Goal: Transaction & Acquisition: Purchase product/service

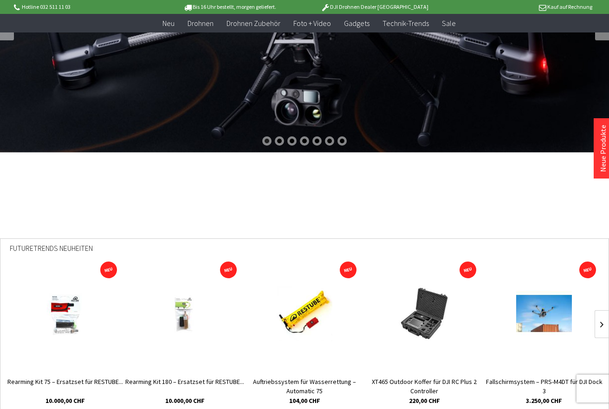
scroll to position [232, 0]
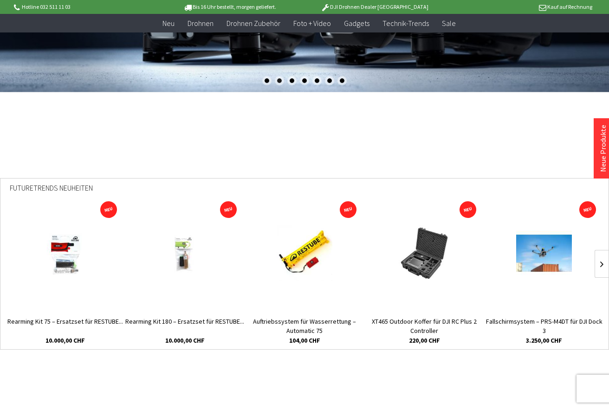
click at [424, 271] on img at bounding box center [424, 254] width 56 height 56
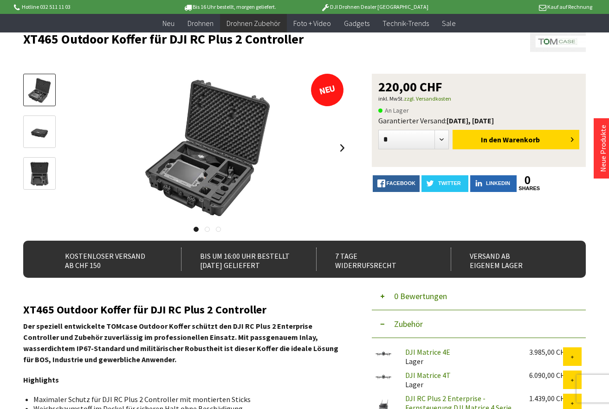
scroll to position [46, 0]
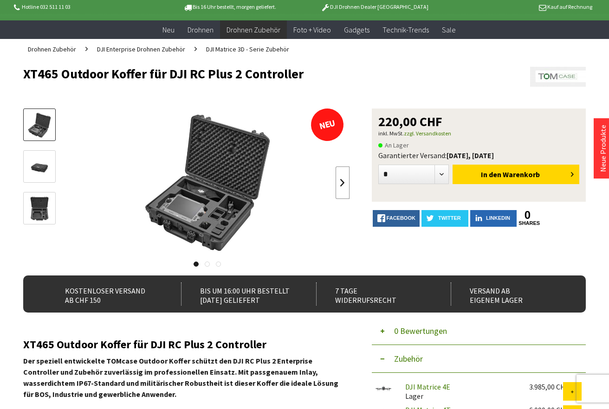
click at [338, 175] on link at bounding box center [343, 183] width 14 height 32
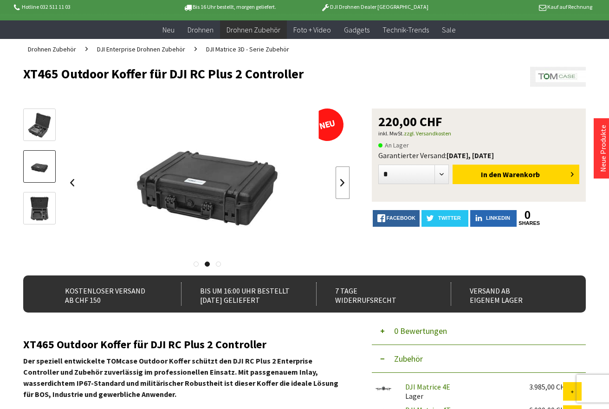
click at [338, 175] on link at bounding box center [343, 183] width 14 height 32
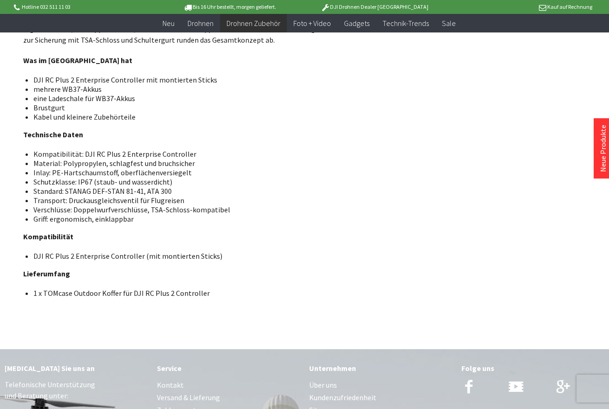
scroll to position [371, 0]
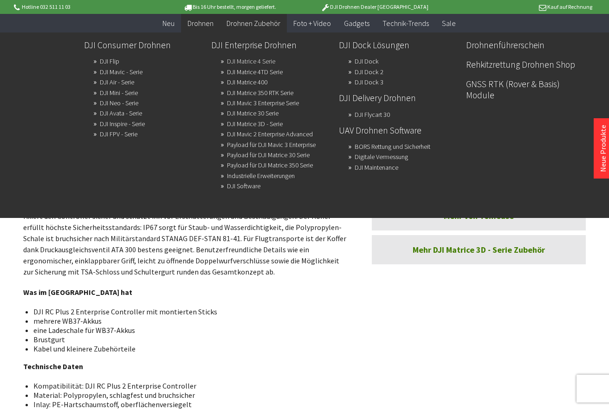
click at [244, 63] on link "DJI Matrice 4 Serie" at bounding box center [251, 61] width 48 height 13
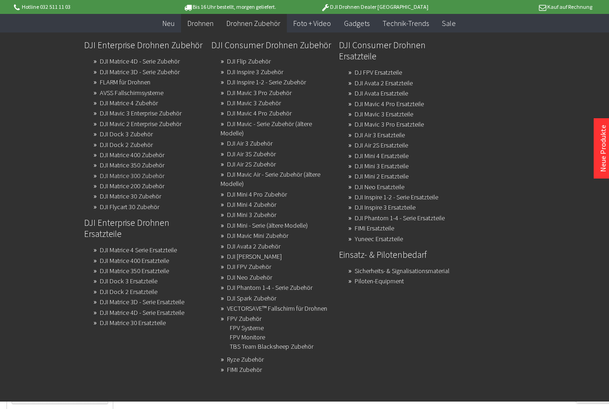
scroll to position [139, 0]
click at [135, 102] on link "DJI Matrice 4 Zubehör" at bounding box center [129, 103] width 58 height 13
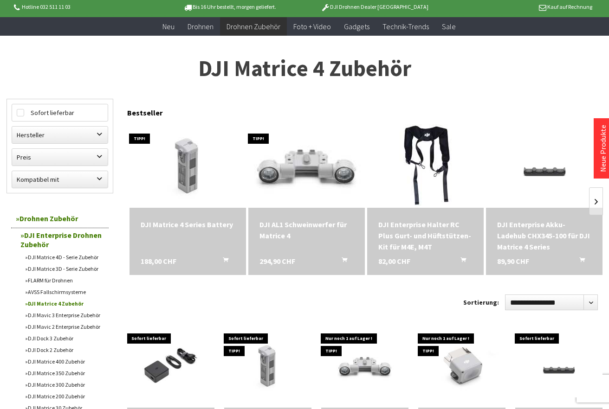
scroll to position [46, 0]
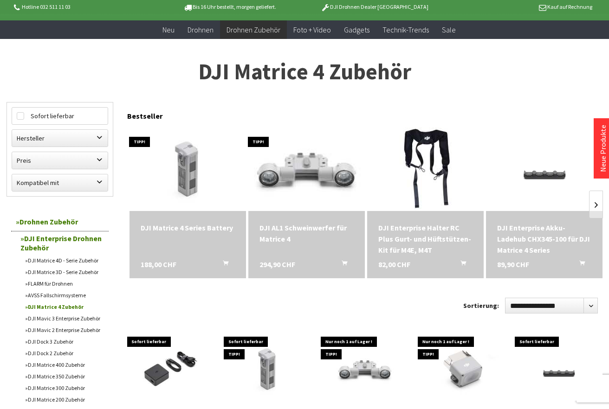
click at [295, 160] on img at bounding box center [306, 169] width 163 height 109
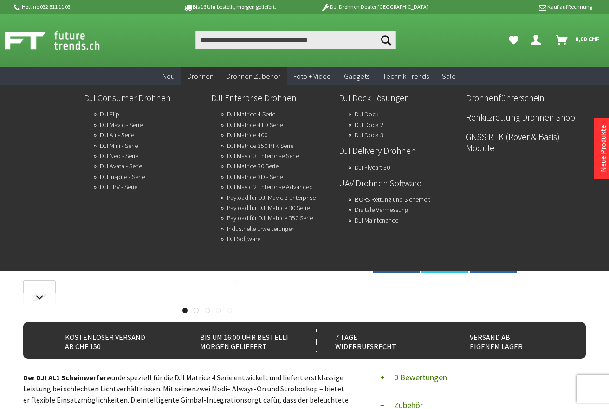
click at [211, 76] on span "Drohnen" at bounding box center [200, 75] width 26 height 9
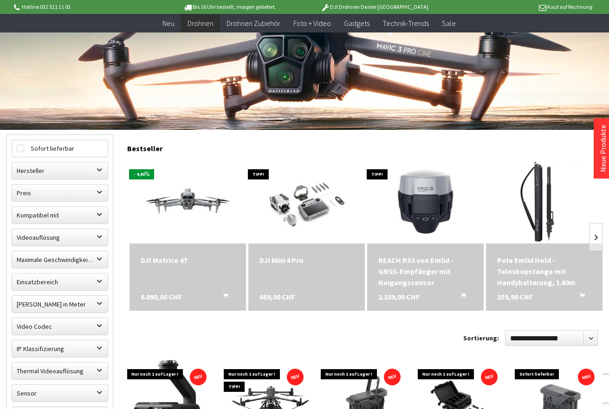
scroll to position [186, 0]
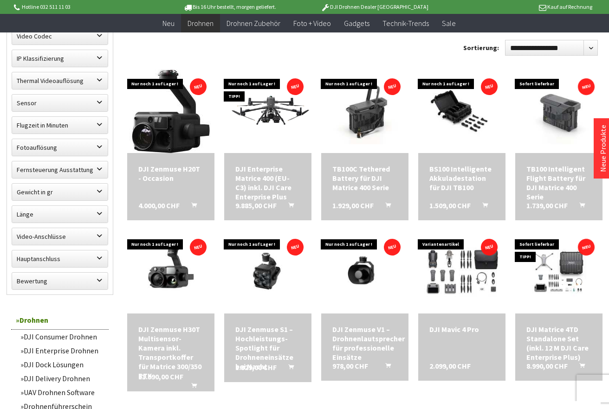
scroll to position [464, 0]
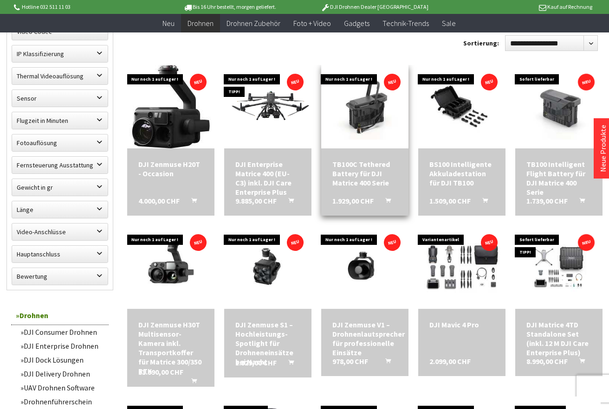
click at [365, 172] on div "TB100C Tethered Battery für DJI Matrice 400 Serie" at bounding box center [364, 174] width 65 height 28
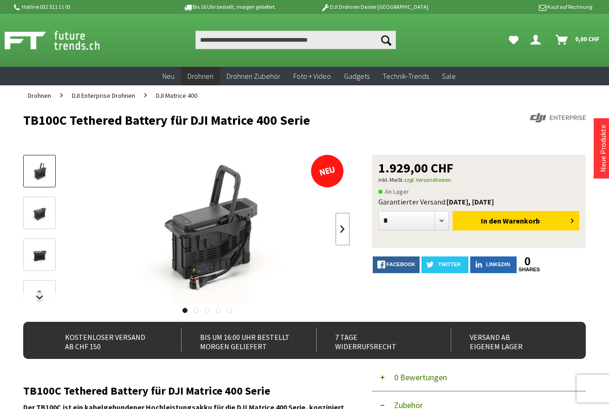
click at [341, 235] on link at bounding box center [343, 229] width 14 height 32
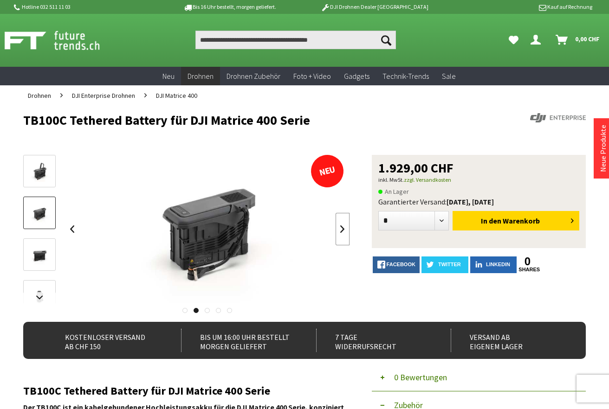
click at [341, 235] on link at bounding box center [343, 229] width 14 height 32
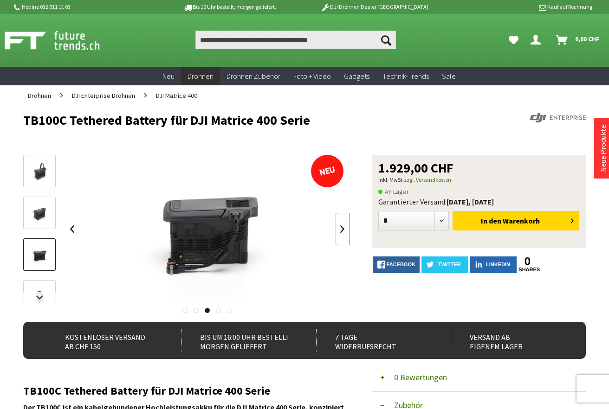
click at [341, 235] on link at bounding box center [343, 229] width 14 height 32
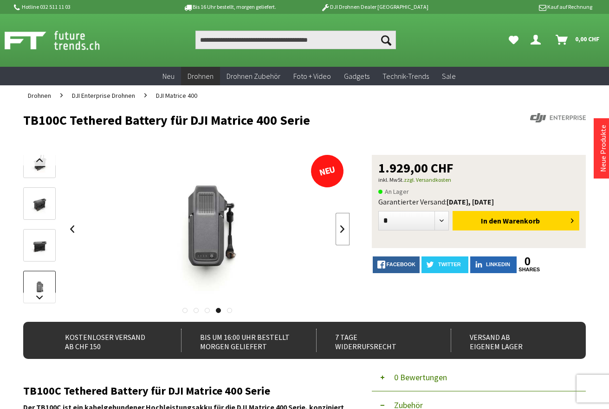
click at [341, 235] on link at bounding box center [343, 229] width 14 height 32
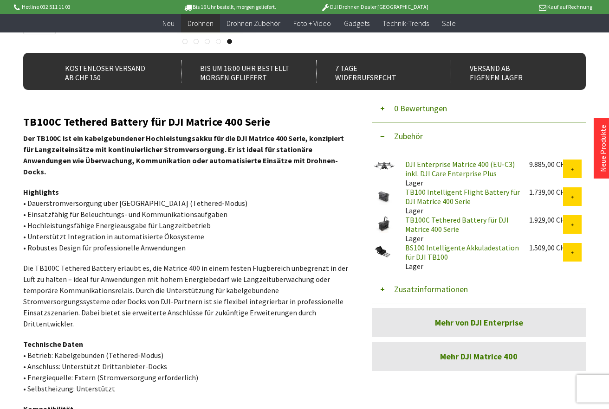
scroll to position [232, 0]
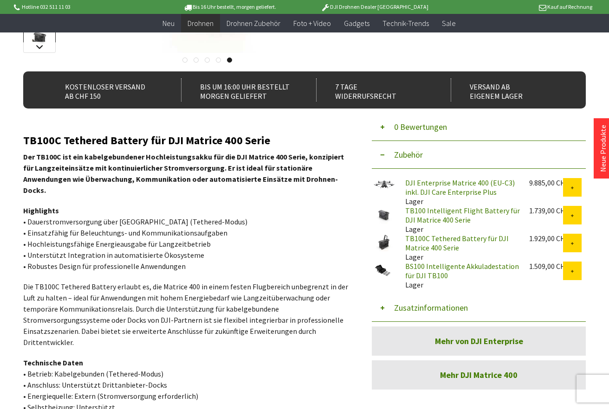
click at [382, 273] on img at bounding box center [383, 271] width 23 height 18
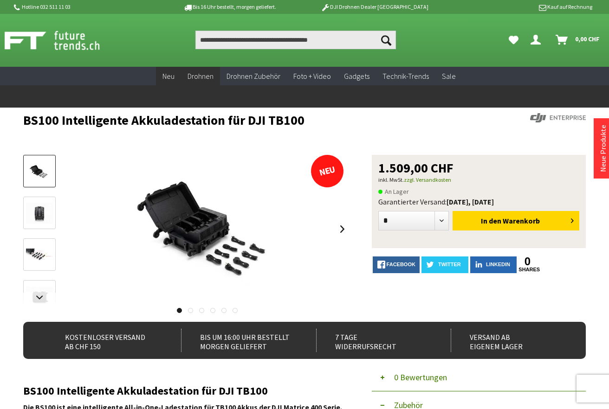
click at [174, 77] on span "Neu" at bounding box center [168, 75] width 12 height 9
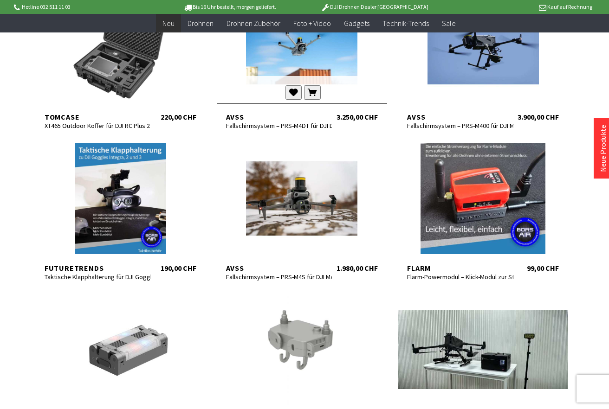
scroll to position [371, 0]
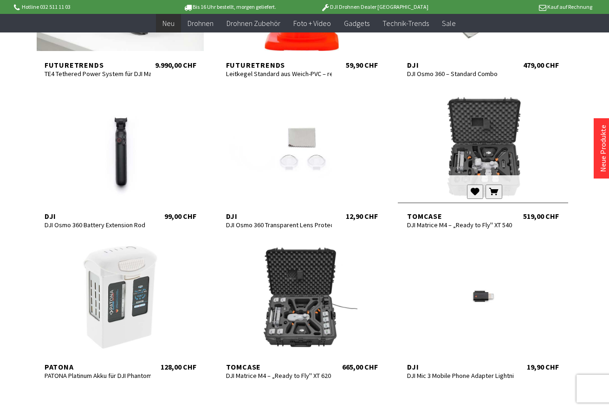
scroll to position [882, 0]
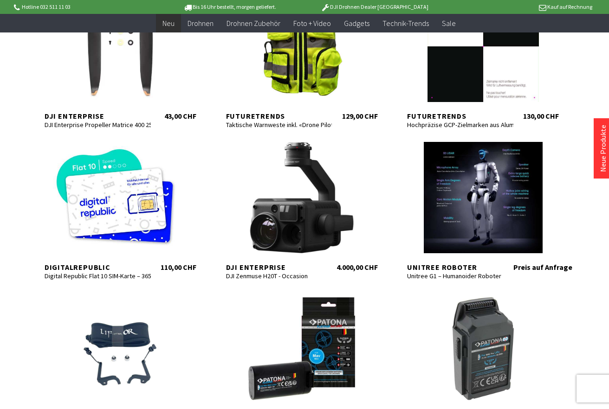
scroll to position [1485, 0]
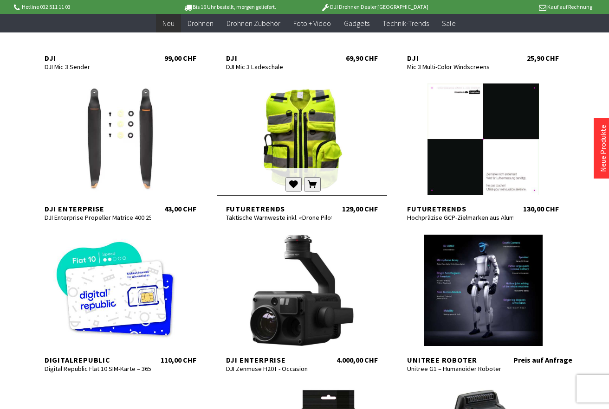
click at [302, 157] on div at bounding box center [302, 139] width 170 height 111
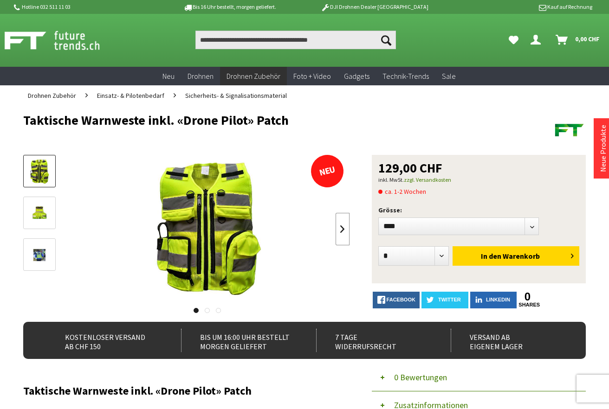
click at [345, 231] on link at bounding box center [343, 229] width 14 height 32
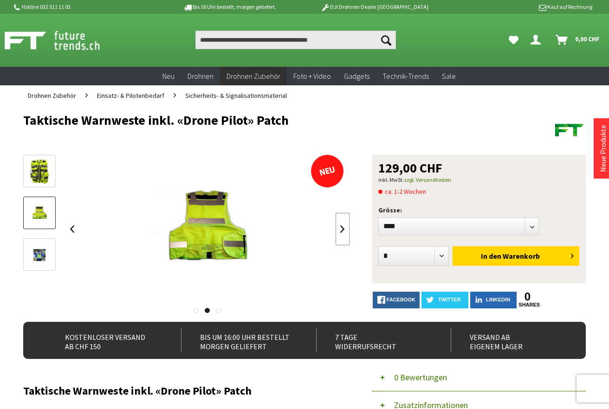
click at [342, 229] on link at bounding box center [343, 229] width 14 height 32
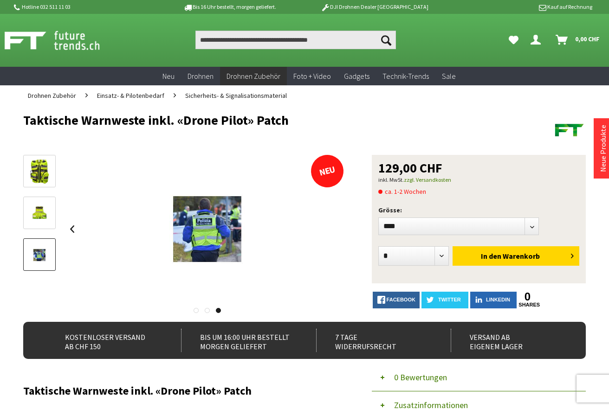
click at [342, 229] on div at bounding box center [207, 229] width 284 height 148
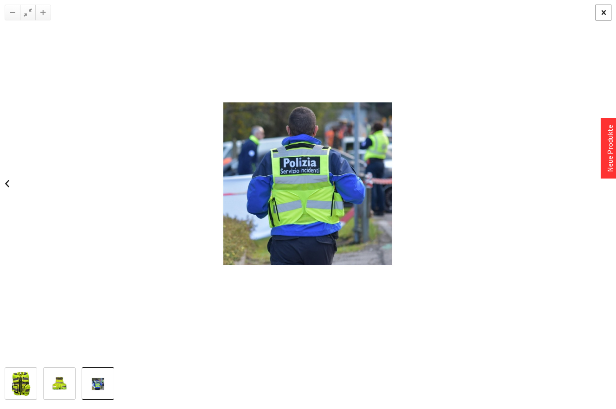
click at [608, 8] on div at bounding box center [603, 13] width 16 height 16
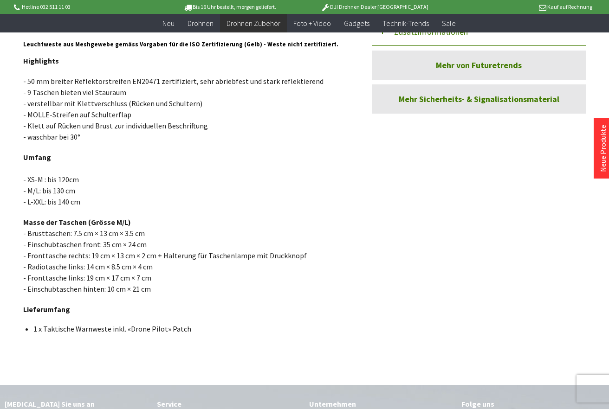
scroll to position [371, 0]
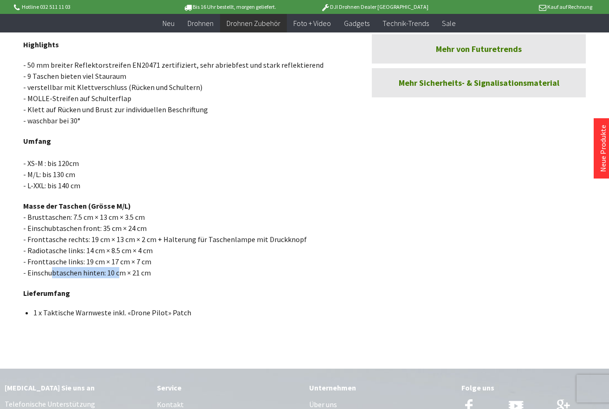
drag, startPoint x: 52, startPoint y: 273, endPoint x: 117, endPoint y: 276, distance: 65.0
click at [117, 276] on p "Masse der Taschen (Grösse M/L) - Brusttaschen: 7.5 cm × 13 cm × 3.5 cm - Einsch…" at bounding box center [186, 239] width 326 height 78
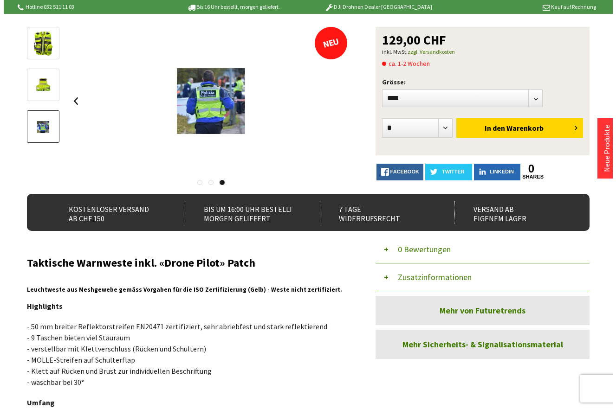
scroll to position [46, 0]
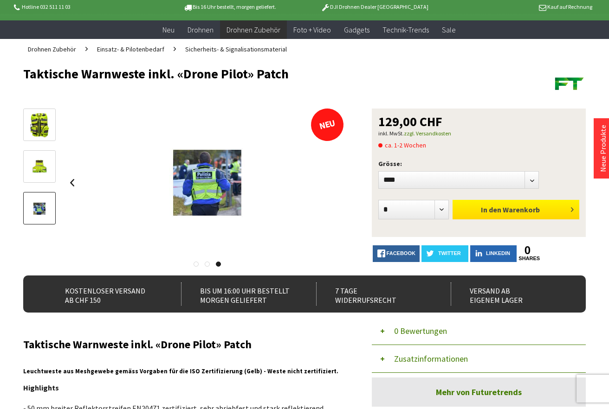
click at [492, 216] on button "In den Warenkorb" at bounding box center [515, 209] width 127 height 19
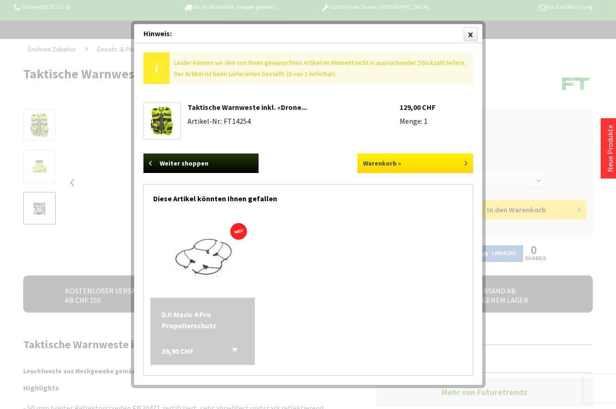
click at [385, 164] on link "Warenkorb »" at bounding box center [415, 163] width 116 height 19
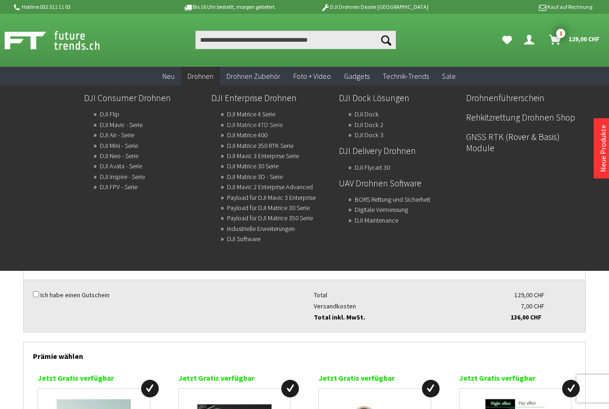
click at [232, 123] on link "DJI Matrice 4TD Serie" at bounding box center [255, 124] width 56 height 13
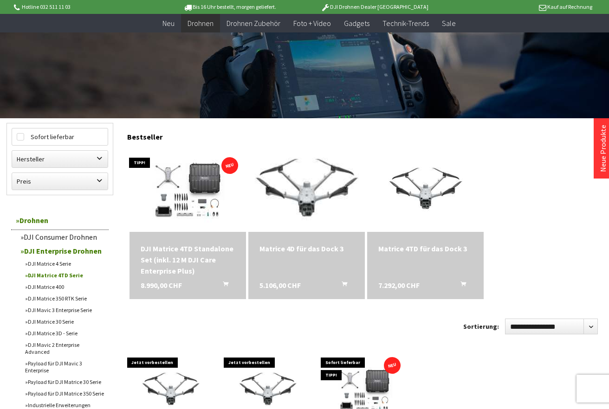
scroll to position [186, 0]
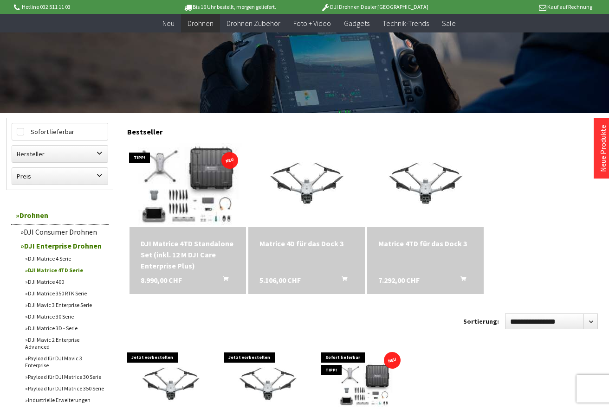
click at [208, 199] on img at bounding box center [188, 185] width 162 height 117
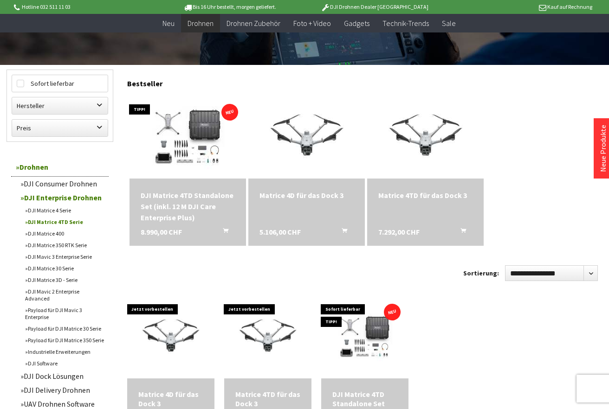
scroll to position [232, 0]
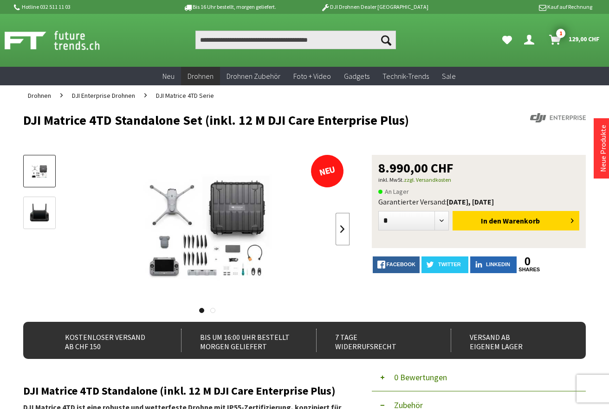
click at [345, 232] on link at bounding box center [343, 229] width 14 height 32
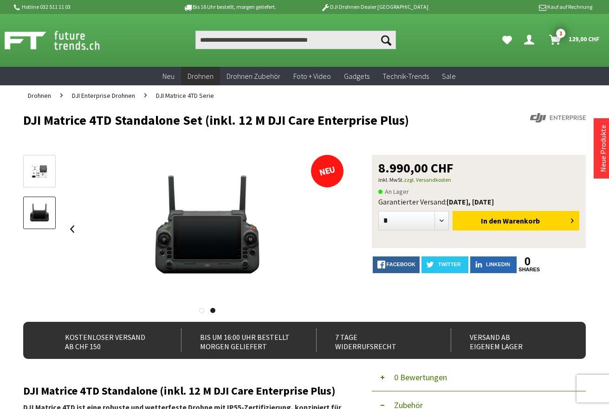
click at [345, 232] on div at bounding box center [207, 229] width 284 height 148
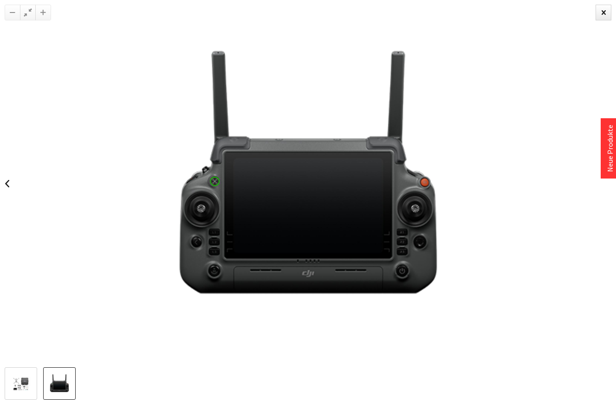
click at [345, 232] on img at bounding box center [308, 184] width 368 height 368
click at [603, 16] on div at bounding box center [603, 13] width 16 height 16
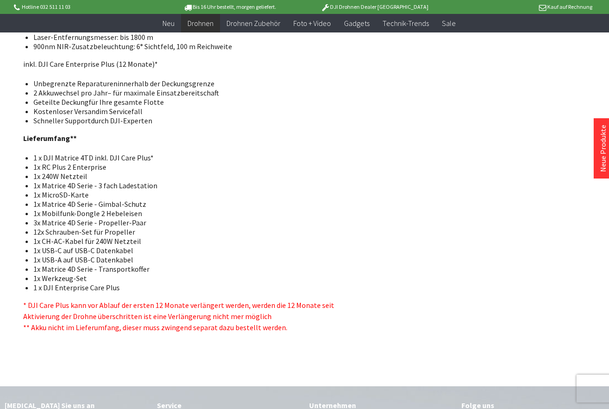
scroll to position [1114, 0]
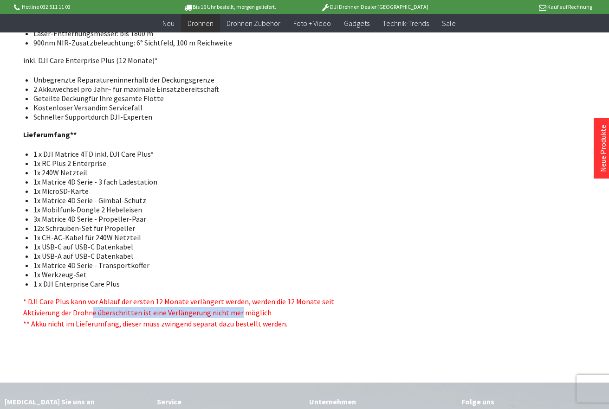
drag, startPoint x: 100, startPoint y: 317, endPoint x: 236, endPoint y: 315, distance: 136.0
click at [236, 315] on span "* DJI Care Plus kann vor Ablauf der ersten 12 Monate verlängert werden, werden …" at bounding box center [178, 313] width 311 height 32
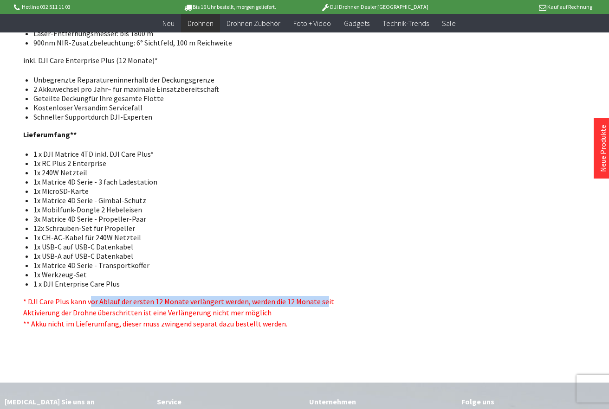
drag, startPoint x: 91, startPoint y: 303, endPoint x: 320, endPoint y: 300, distance: 228.8
click at [320, 300] on span "* DJI Care Plus kann vor Ablauf der ersten 12 Monate verlängert werden, werden …" at bounding box center [178, 313] width 311 height 32
drag, startPoint x: 320, startPoint y: 300, endPoint x: 316, endPoint y: 309, distance: 9.6
click at [316, 309] on p "* DJI Care Plus kann vor Ablauf der ersten 12 Monate verlängert werden, werden …" at bounding box center [186, 312] width 326 height 33
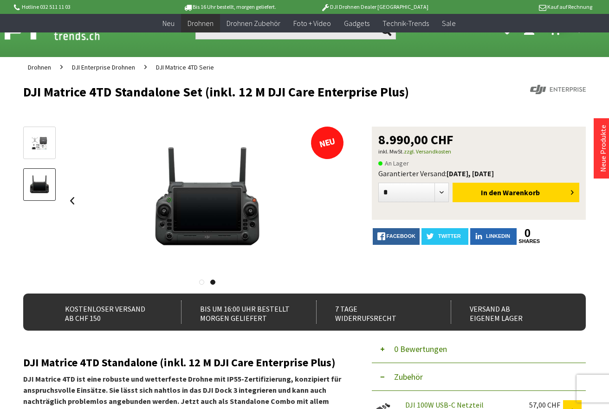
scroll to position [0, 0]
